Goal: Navigation & Orientation: Find specific page/section

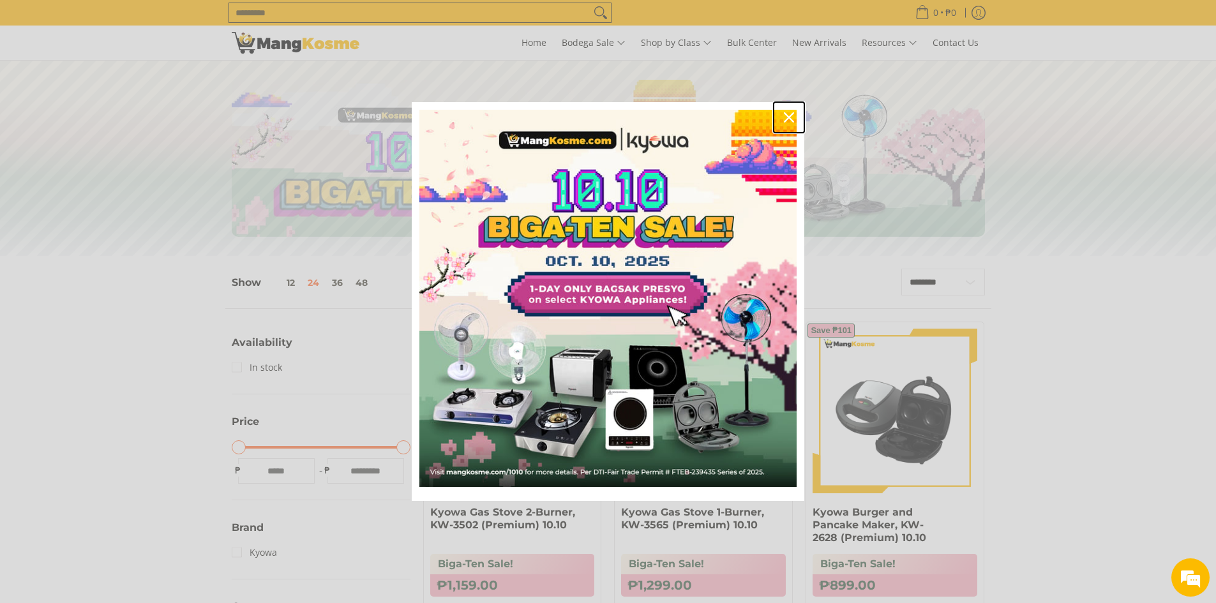
click at [787, 120] on icon "close icon" at bounding box center [789, 117] width 10 height 10
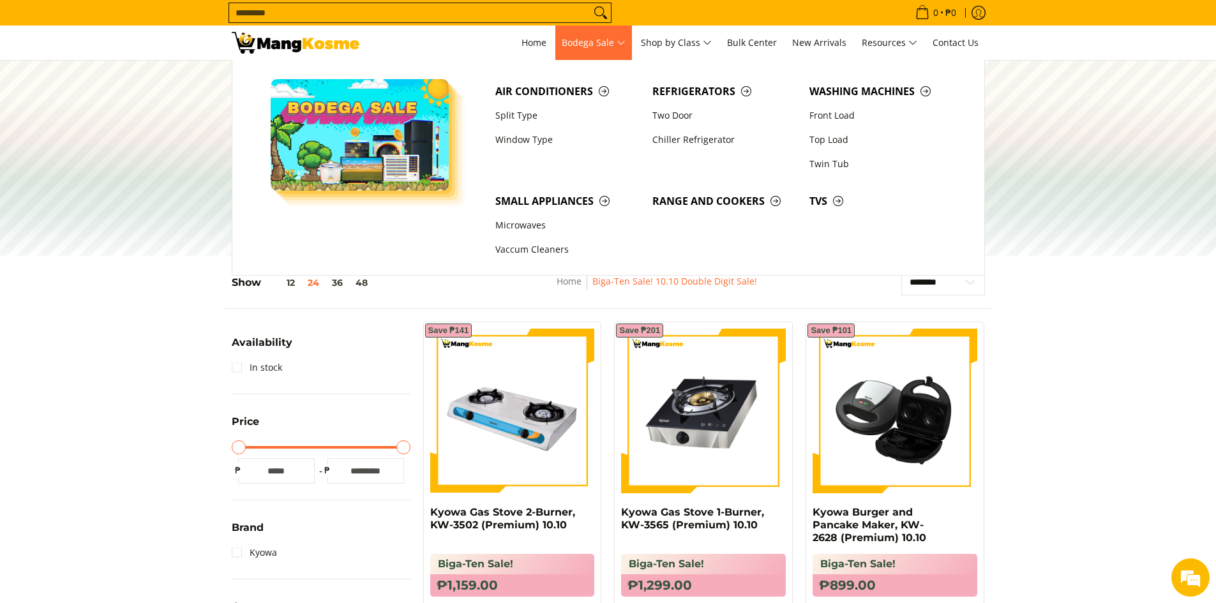
click at [583, 51] on span "Bodega Sale" at bounding box center [594, 43] width 64 height 16
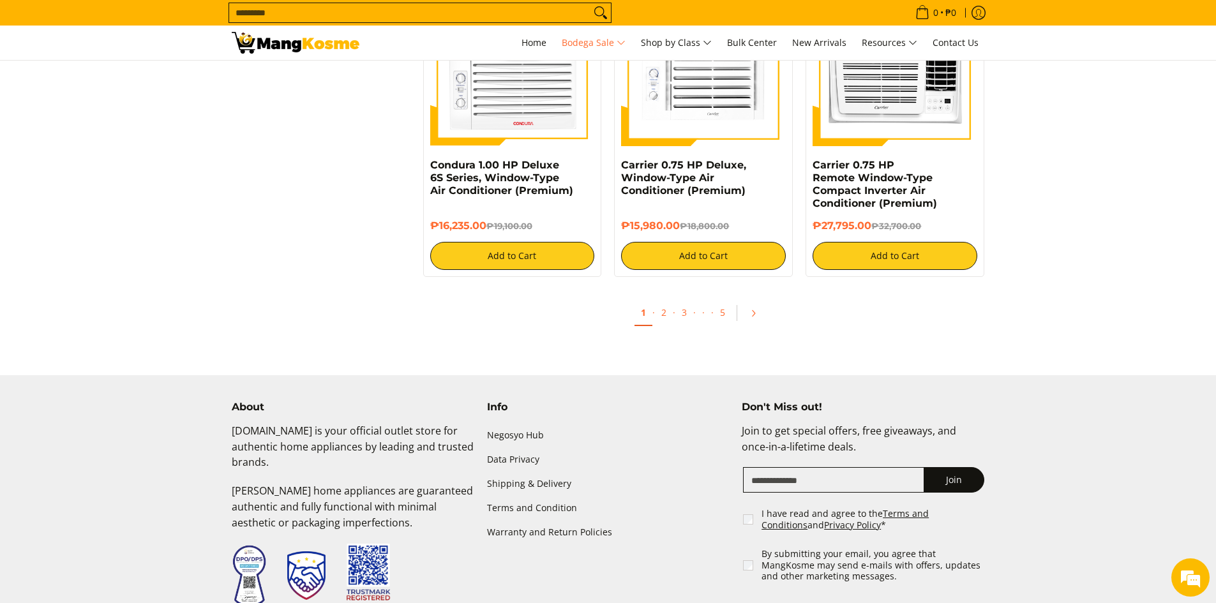
scroll to position [2681, 0]
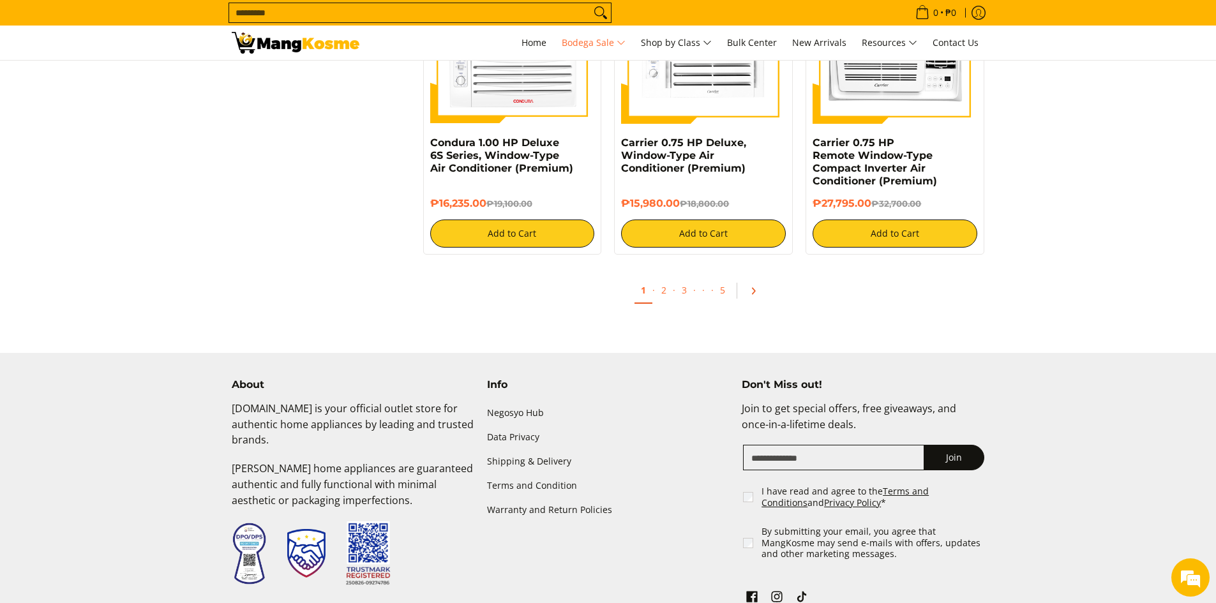
click at [755, 292] on icon "Pagination" at bounding box center [753, 291] width 9 height 9
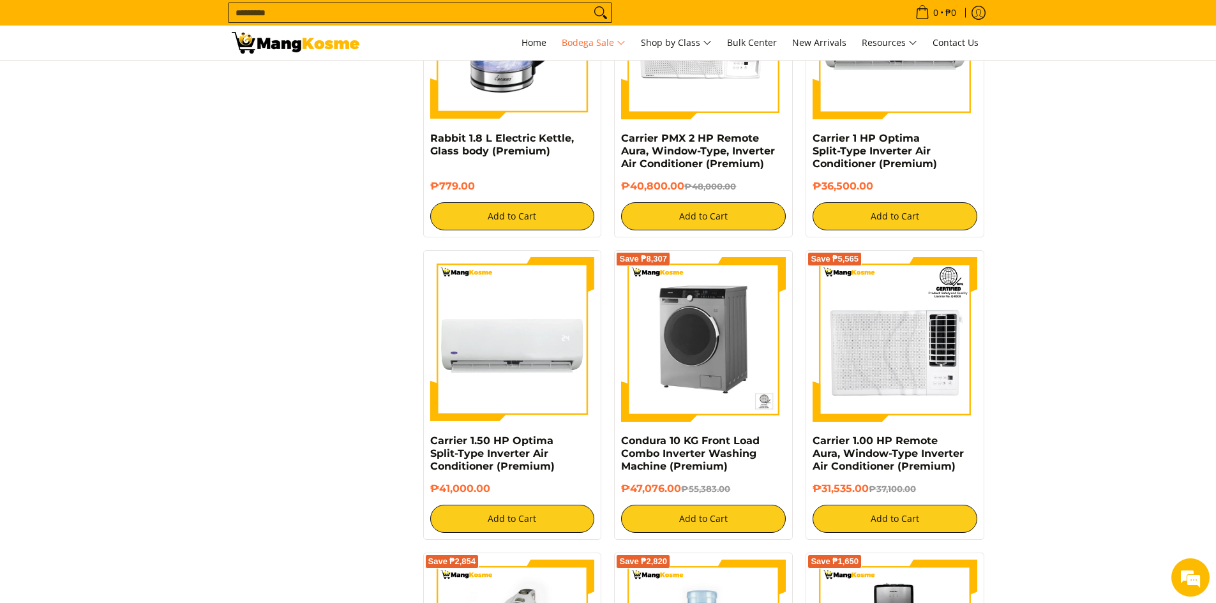
scroll to position [2107, 0]
